Goal: Transaction & Acquisition: Purchase product/service

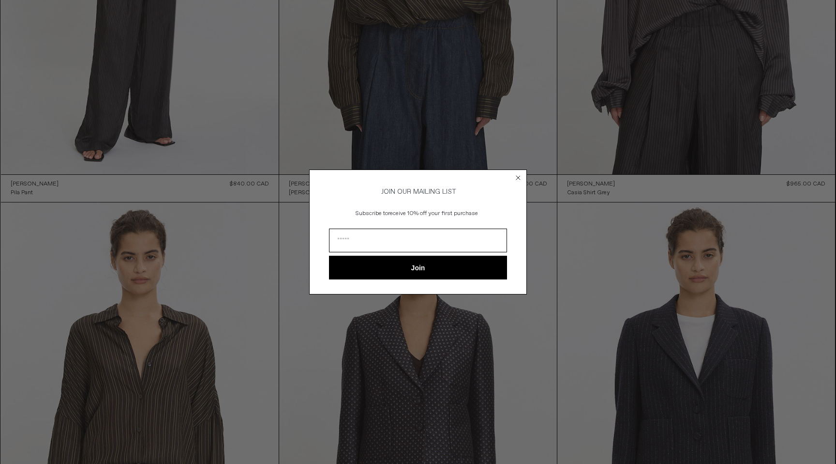
click at [517, 175] on icon "Close dialog" at bounding box center [519, 178] width 10 height 10
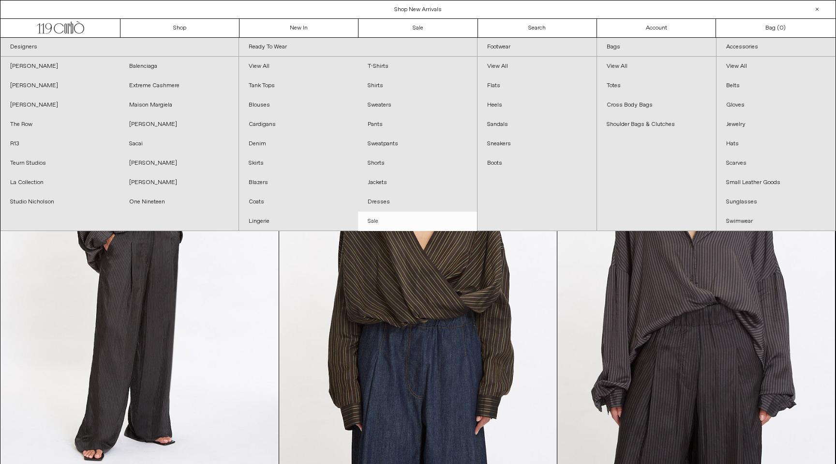
click at [369, 220] on link "Sale" at bounding box center [417, 221] width 119 height 19
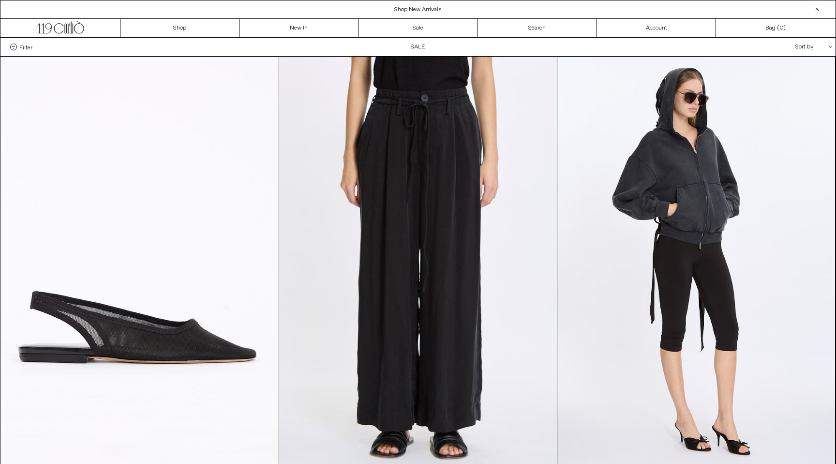
click at [779, 43] on div "Sort by .cls-1{fill:#231f20}" at bounding box center [782, 47] width 87 height 18
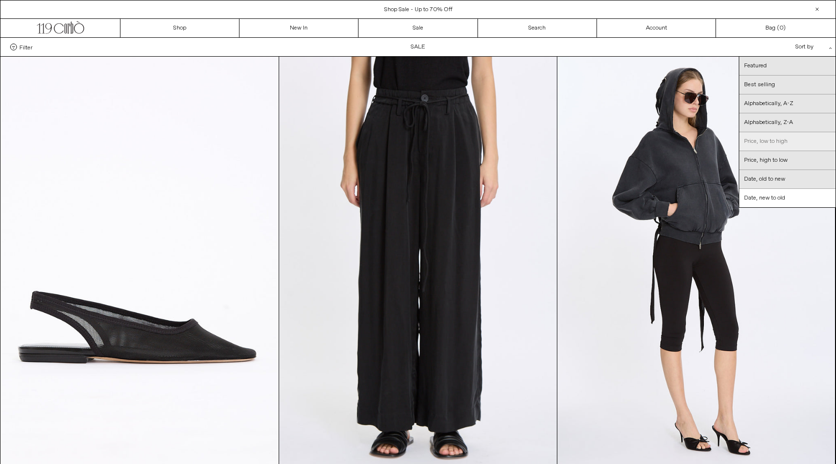
click at [771, 140] on link "Price, low to high" at bounding box center [788, 141] width 96 height 19
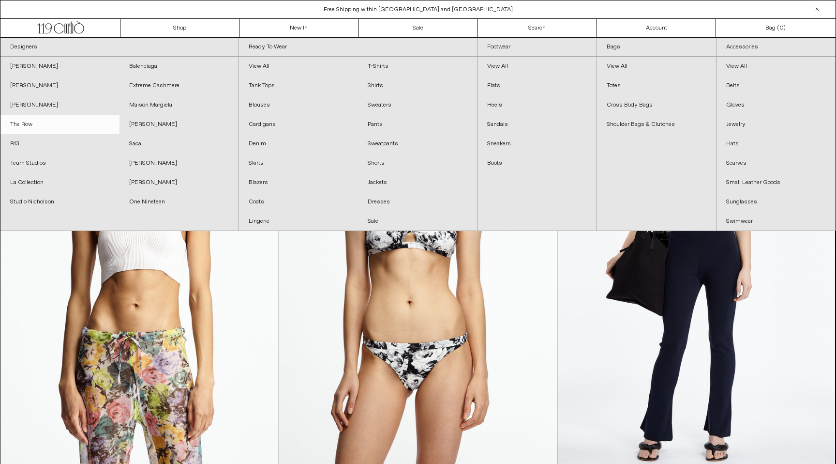
click at [35, 123] on link "The Row" at bounding box center [59, 124] width 119 height 19
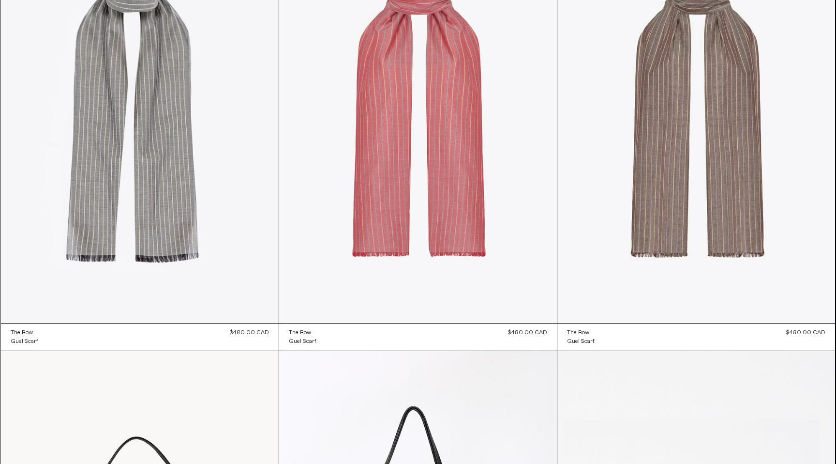
scroll to position [5036, 0]
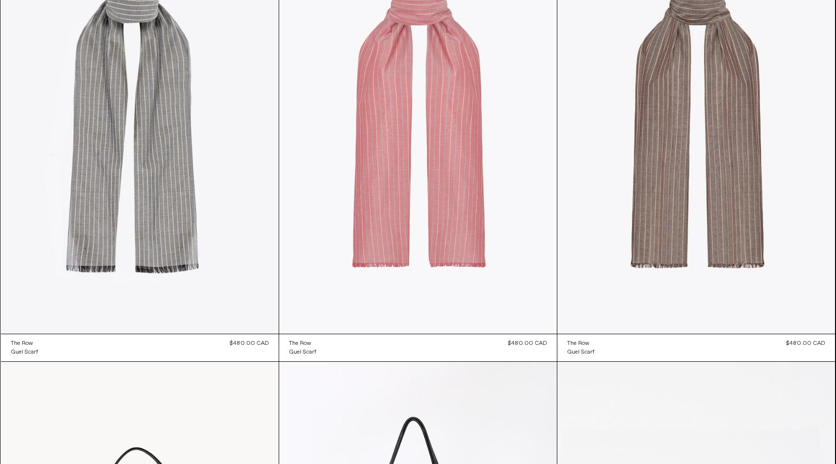
click at [461, 225] on at bounding box center [418, 124] width 278 height 417
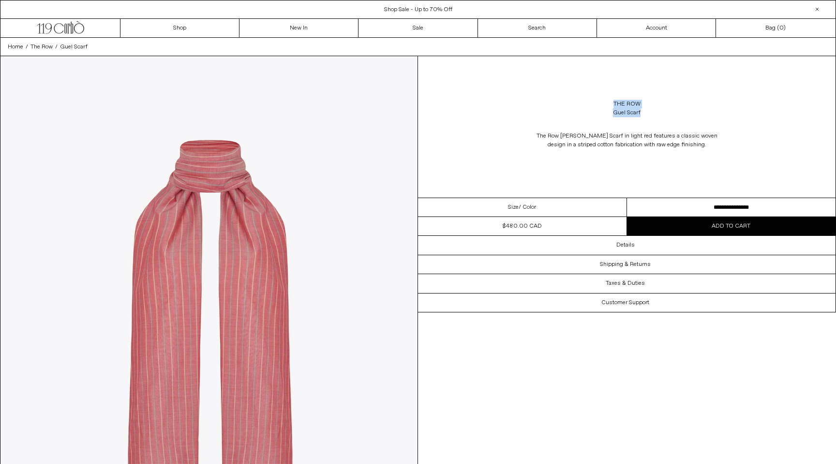
drag, startPoint x: 676, startPoint y: 119, endPoint x: 602, endPoint y: 97, distance: 77.2
click at [602, 97] on div "The Row [PERSON_NAME] Scarf" at bounding box center [627, 108] width 418 height 27
copy div "The Row [PERSON_NAME] Scarf"
